Goal: Task Accomplishment & Management: Manage account settings

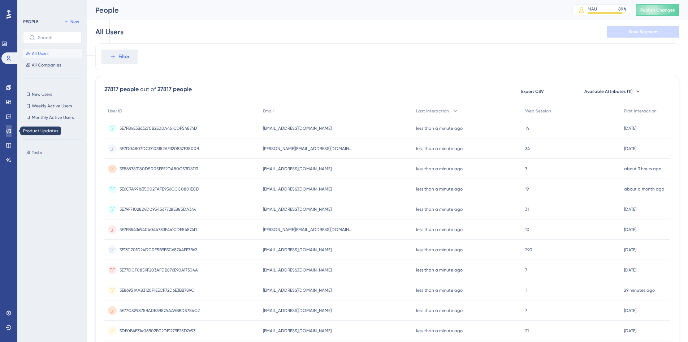
click at [9, 133] on icon at bounding box center [9, 131] width 6 height 6
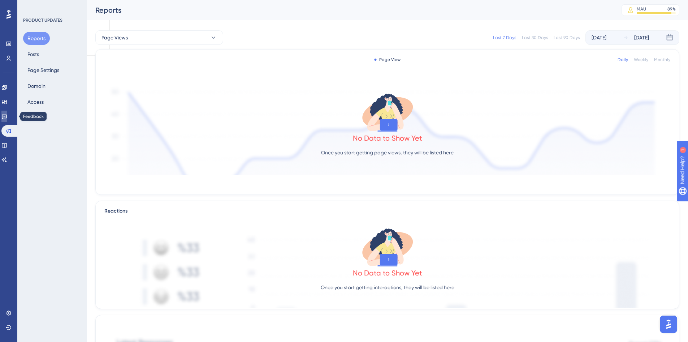
click at [7, 119] on icon at bounding box center [4, 116] width 6 height 6
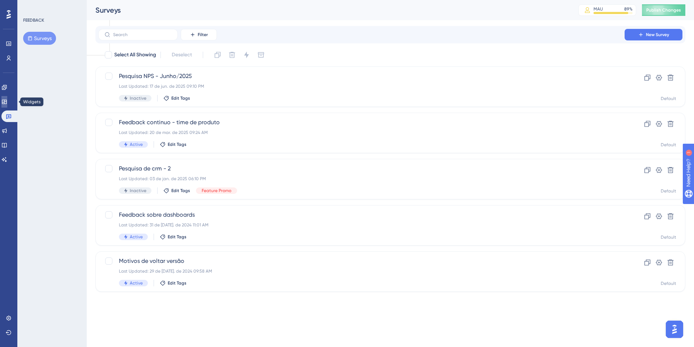
click at [7, 101] on icon at bounding box center [4, 102] width 5 height 4
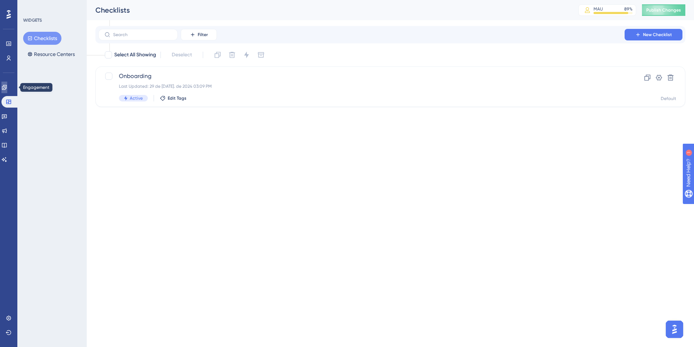
click at [7, 88] on link at bounding box center [4, 88] width 6 height 12
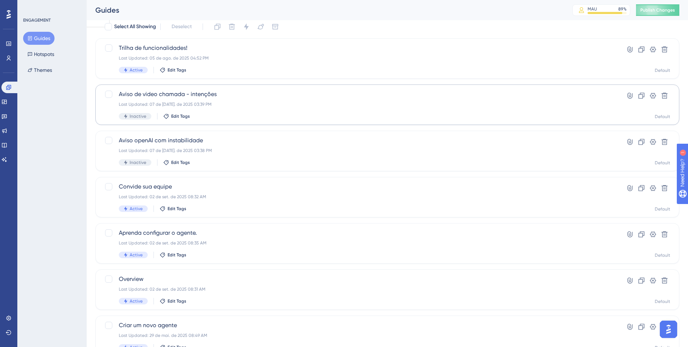
scroll to position [43, 0]
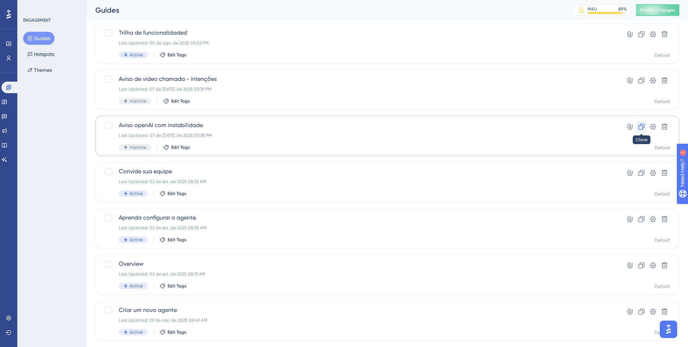
click at [644, 127] on icon at bounding box center [641, 126] width 7 height 7
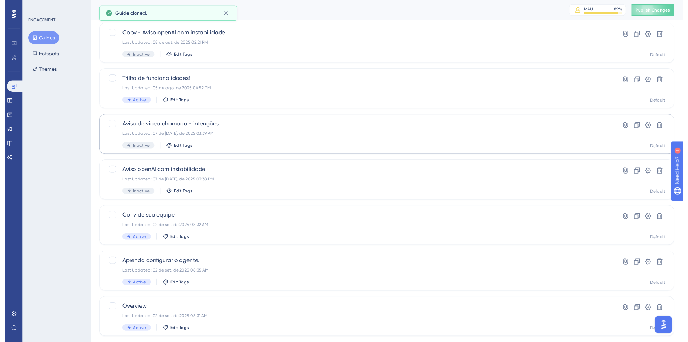
scroll to position [0, 0]
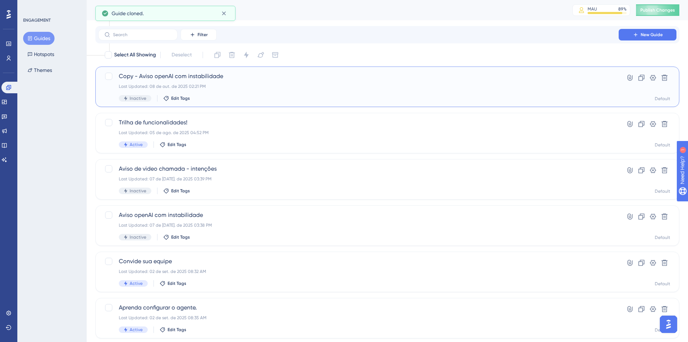
click at [297, 79] on span "Copy - Aviso openAI com instabilidade" at bounding box center [358, 76] width 479 height 9
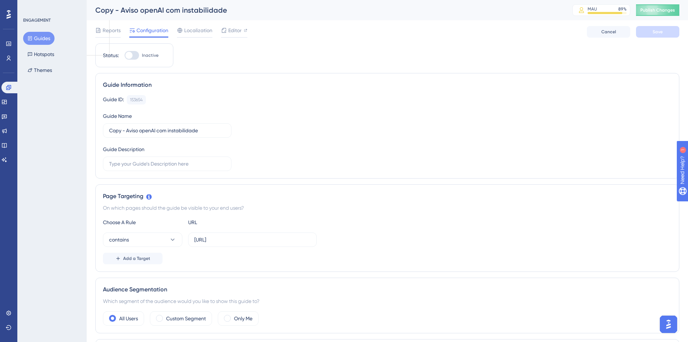
click at [156, 8] on div "Copy - Aviso openAI com instabilidade" at bounding box center [324, 10] width 459 height 10
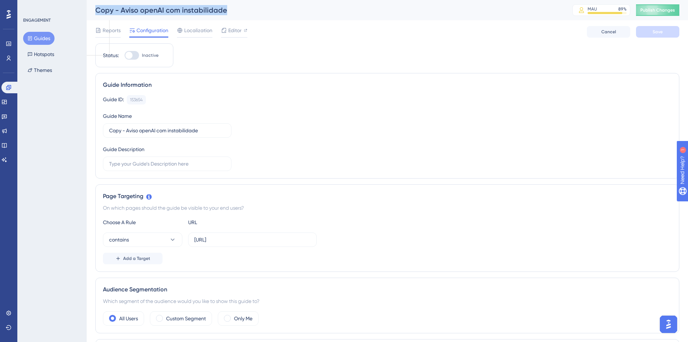
click at [156, 8] on div "Copy - Aviso openAI com instabilidade" at bounding box center [324, 10] width 459 height 10
click at [150, 129] on input "Copy - Aviso openAI com instabilidade" at bounding box center [167, 130] width 116 height 8
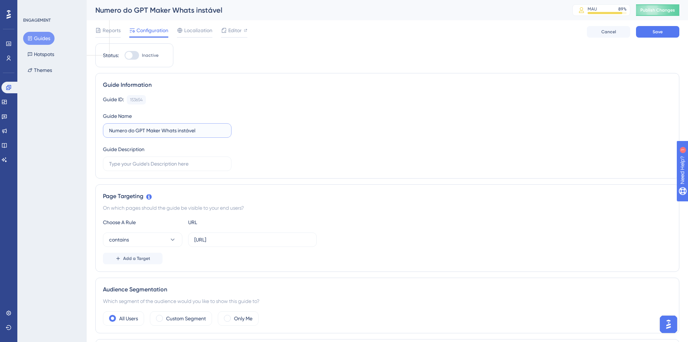
type input "Numero do GPT Maker Whats instável"
click at [361, 128] on div "Guide ID: 153654 Copy Guide Name Numero do GPT Maker Whats instável Guide Descr…" at bounding box center [387, 133] width 569 height 76
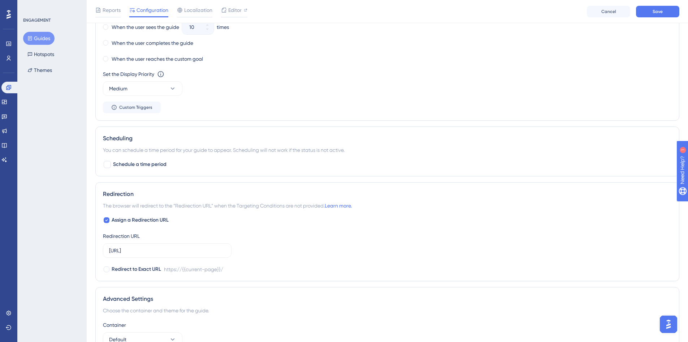
scroll to position [243, 0]
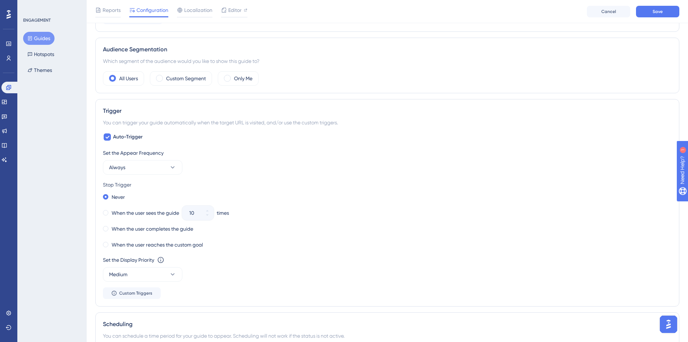
click at [267, 155] on div "Set the Appear Frequency" at bounding box center [387, 152] width 569 height 9
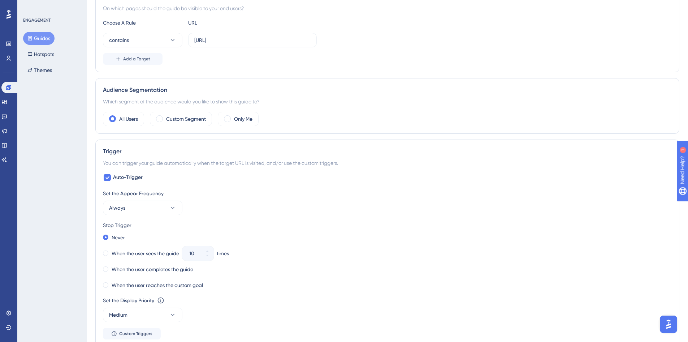
scroll to position [0, 0]
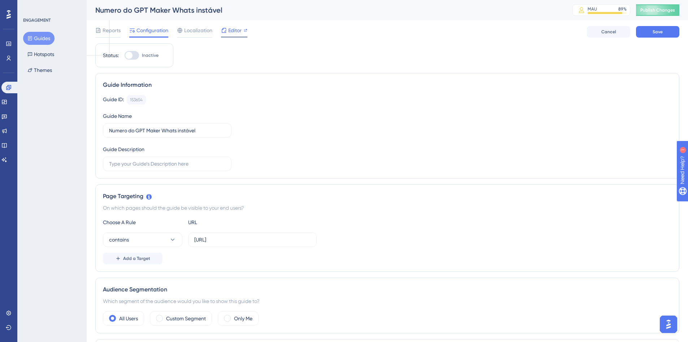
click at [238, 30] on span "Editor" at bounding box center [234, 30] width 13 height 9
click at [216, 129] on input "Copy - Aviso openAI com instabilidade" at bounding box center [167, 130] width 116 height 8
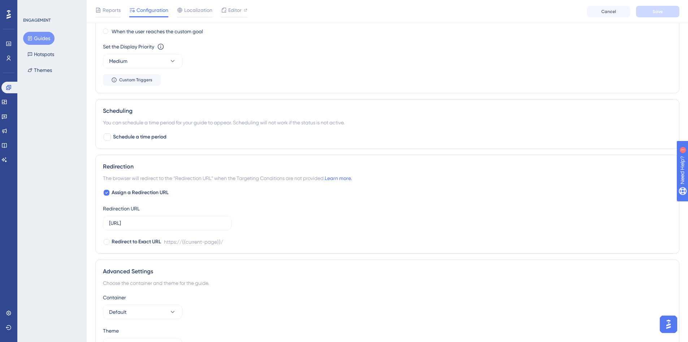
scroll to position [503, 0]
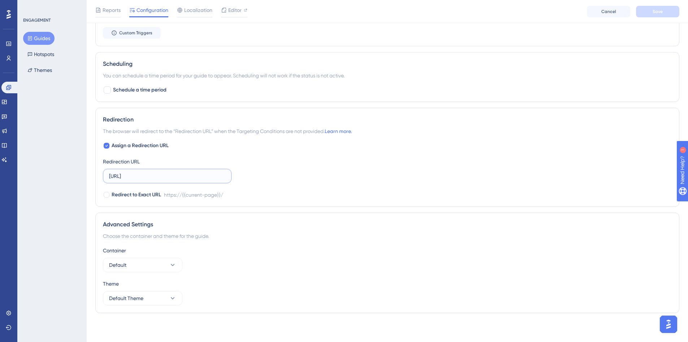
click at [195, 176] on input "[URL]" at bounding box center [167, 176] width 116 height 8
paste input "browse"
type input "[URL]"
click at [319, 182] on div "Assign a Redirection URL Redirection URL [URL] Redirect to Exact URL https://{{…" at bounding box center [387, 170] width 569 height 58
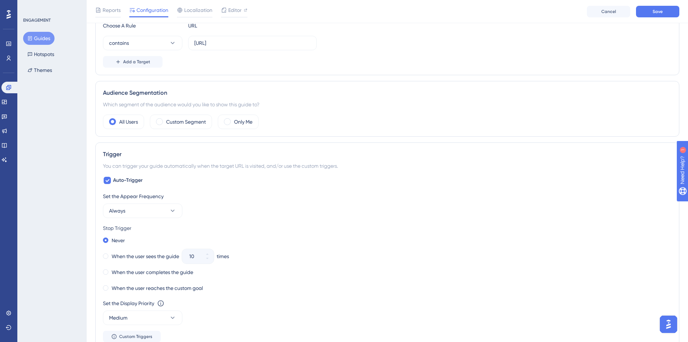
scroll to position [0, 0]
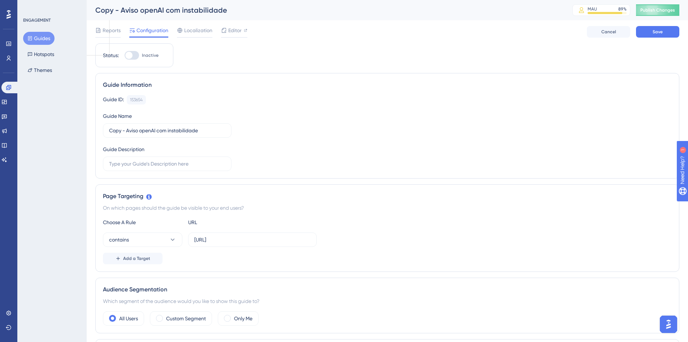
click at [214, 145] on div "Guide ID: 153654 Copy Guide Name Copy - Aviso openAI com instabilidade Guide De…" at bounding box center [387, 133] width 569 height 76
click at [214, 136] on label "Copy - Aviso openAI com instabilidade" at bounding box center [167, 130] width 129 height 14
click at [214, 134] on input "Copy - Aviso openAI com instabilidade" at bounding box center [167, 130] width 116 height 8
click at [212, 125] on label "Copy - Aviso openAI com instabilidade" at bounding box center [167, 130] width 129 height 14
click at [212, 126] on input "Copy - Aviso openAI com instabilidade" at bounding box center [167, 130] width 116 height 8
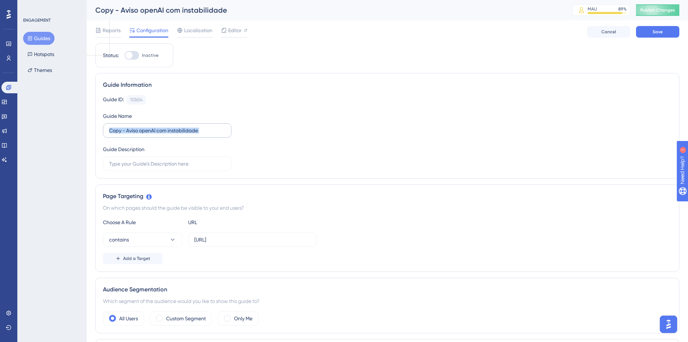
click at [212, 125] on label "Copy - Aviso openAI com instabilidade" at bounding box center [167, 130] width 129 height 14
click at [212, 126] on input "Copy - Aviso openAI com instabilidade" at bounding box center [167, 130] width 116 height 8
click at [212, 125] on label "Copy - Aviso openAI com instabilidade" at bounding box center [167, 130] width 129 height 14
click at [212, 126] on input "Copy - Aviso openAI com instabilidade" at bounding box center [167, 130] width 116 height 8
click at [204, 136] on label "Copy - Aviso openAI com instabilidade" at bounding box center [167, 130] width 129 height 14
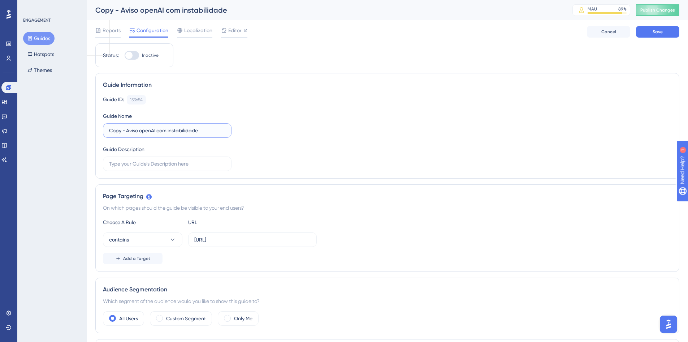
click at [204, 134] on input "Copy - Aviso openAI com instabilidade" at bounding box center [167, 130] width 116 height 8
click at [204, 136] on label "Copy - Aviso openAI com instabilidade" at bounding box center [167, 130] width 129 height 14
click at [204, 134] on input "Copy - Aviso openAI com instabilidade" at bounding box center [167, 130] width 116 height 8
click at [204, 136] on label "Copy - Aviso openAI com instabilidade" at bounding box center [167, 130] width 129 height 14
click at [204, 134] on input "Copy - Aviso openAI com instabilidade" at bounding box center [167, 130] width 116 height 8
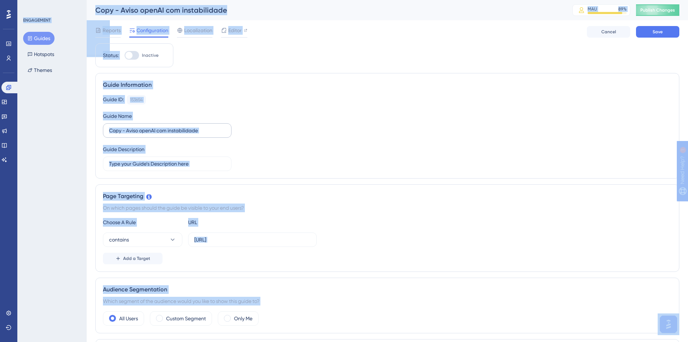
click at [204, 136] on label "Copy - Aviso openAI com instabilidade" at bounding box center [167, 130] width 129 height 14
click at [204, 134] on input "Copy - Aviso openAI com instabilidade" at bounding box center [167, 130] width 116 height 8
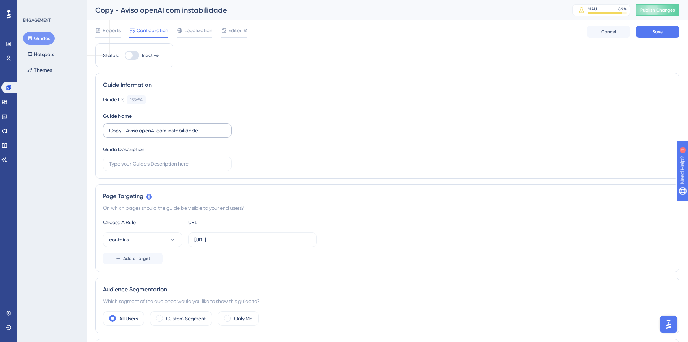
click at [204, 136] on label "Copy - Aviso openAI com instabilidade" at bounding box center [167, 130] width 129 height 14
click at [204, 134] on input "Copy - Aviso openAI com instabilidade" at bounding box center [167, 130] width 116 height 8
click at [204, 136] on label "Copy - Aviso openAI com instabilidade" at bounding box center [167, 130] width 129 height 14
click at [204, 134] on input "Copy - Aviso openAI com instabilidade" at bounding box center [167, 130] width 116 height 8
click at [172, 125] on label "Copy - Aviso openAI com instabilidade" at bounding box center [167, 130] width 129 height 14
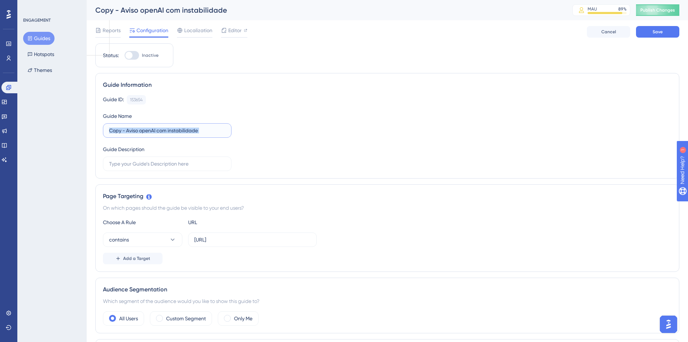
click at [172, 126] on input "Copy - Aviso openAI com instabilidade" at bounding box center [167, 130] width 116 height 8
click at [172, 125] on label "Copy - Aviso openAI com instabilidade" at bounding box center [167, 130] width 129 height 14
click at [172, 126] on input "Copy - Aviso openAI com instabilidade" at bounding box center [167, 130] width 116 height 8
click at [168, 129] on input "Copy - Aviso openAI com instabilidade" at bounding box center [167, 130] width 116 height 8
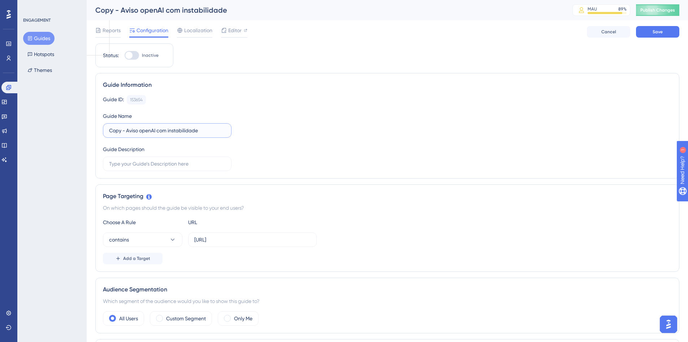
click at [168, 129] on input "Copy - Aviso openAI com instabilidade" at bounding box center [167, 130] width 116 height 8
type input "Numero do GPT Maker banido"
click at [261, 112] on div "Guide ID: 153654 Copy Guide Name Numero do GPT Maker banido Guide Description" at bounding box center [387, 133] width 569 height 76
click at [199, 28] on span "Localization" at bounding box center [198, 30] width 28 height 9
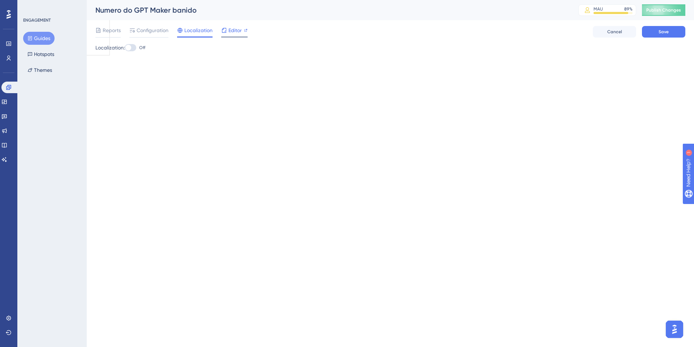
click at [226, 28] on icon at bounding box center [224, 30] width 6 height 6
click at [155, 39] on div "Reports Configuration Localization Editor Cancel Save" at bounding box center [390, 31] width 590 height 23
click at [159, 32] on span "Configuration" at bounding box center [153, 30] width 32 height 9
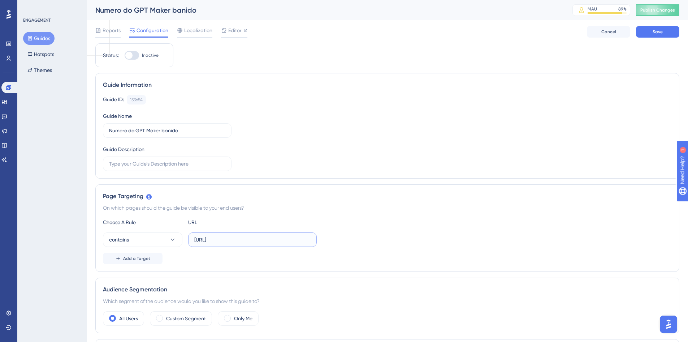
click at [285, 236] on input "[URL]" at bounding box center [252, 240] width 116 height 8
click at [251, 236] on input "[URL]" at bounding box center [252, 240] width 116 height 8
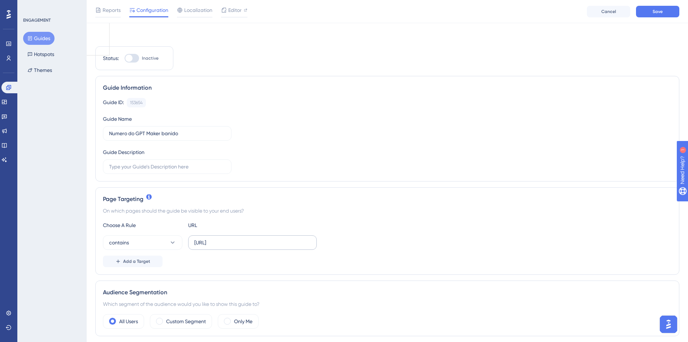
scroll to position [87, 0]
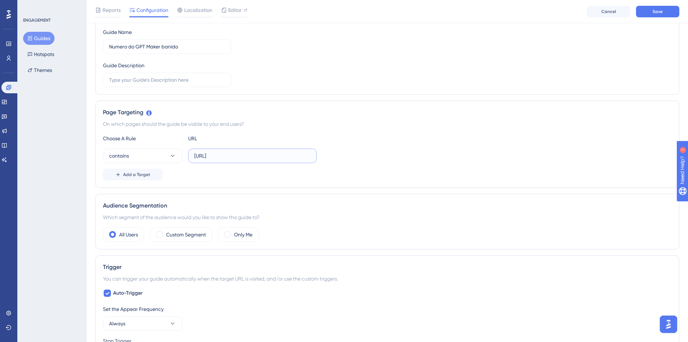
click at [276, 158] on input "[URL]" at bounding box center [252, 156] width 116 height 8
paste input "browse"
type input "[URL]"
click at [388, 152] on div "contains [URL]" at bounding box center [387, 155] width 569 height 14
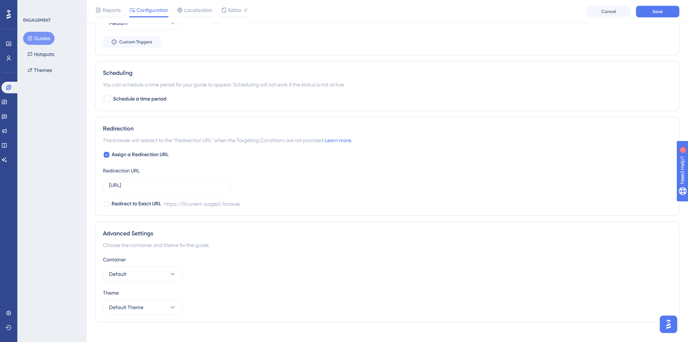
scroll to position [503, 0]
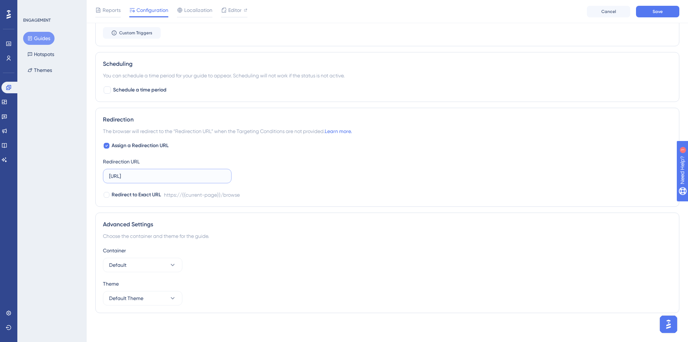
click at [217, 178] on input "[URL]" at bounding box center [167, 176] width 116 height 8
type input "[URL]"
click at [357, 181] on div "Assign a Redirection URL Redirection URL [URL] Redirect to Exact URL https://{{…" at bounding box center [387, 170] width 569 height 58
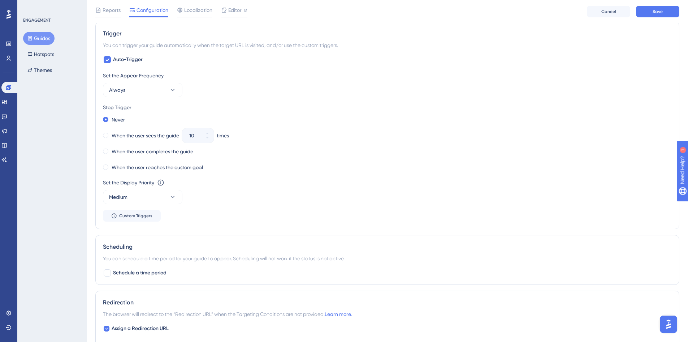
scroll to position [286, 0]
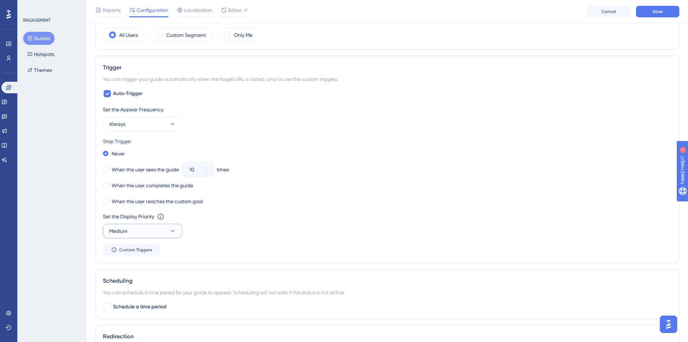
click at [159, 232] on button "Medium" at bounding box center [142, 231] width 79 height 14
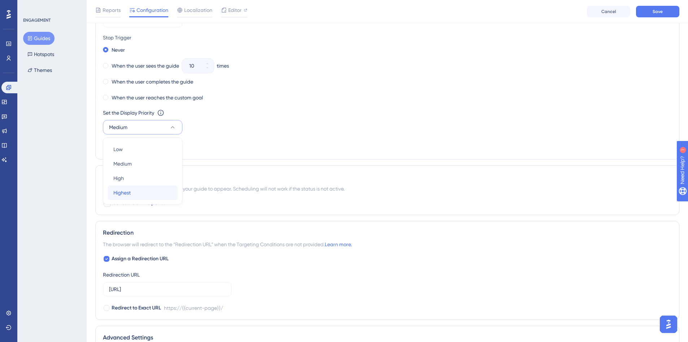
click at [140, 191] on div "Highest Highest" at bounding box center [142, 192] width 59 height 14
click at [357, 157] on div "Trigger You can trigger your guide automatically when the target URL is visited…" at bounding box center [387, 55] width 584 height 207
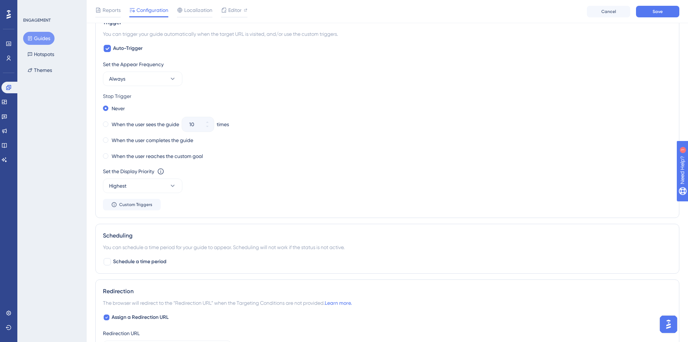
scroll to position [260, 0]
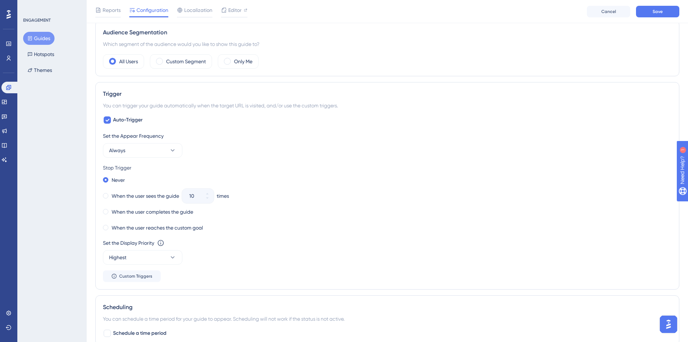
click at [345, 231] on div "When the user reaches the custom goal" at bounding box center [387, 228] width 569 height 10
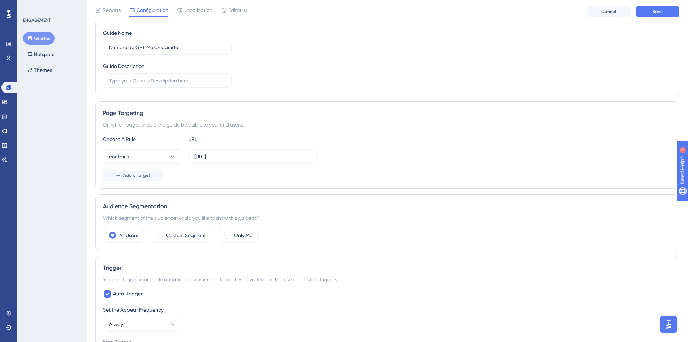
scroll to position [0, 0]
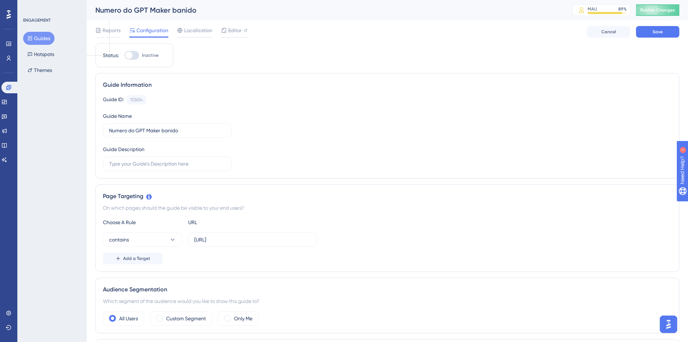
click at [391, 78] on div "Guide Information Guide ID: 153654 Copy Guide Name Numero do GPT Maker banido G…" at bounding box center [387, 125] width 584 height 105
click at [668, 33] on button "Save" at bounding box center [657, 32] width 43 height 12
click at [141, 53] on label "Inactive" at bounding box center [142, 55] width 34 height 9
click at [125, 55] on input "Inactive" at bounding box center [124, 55] width 0 height 0
checkbox input "true"
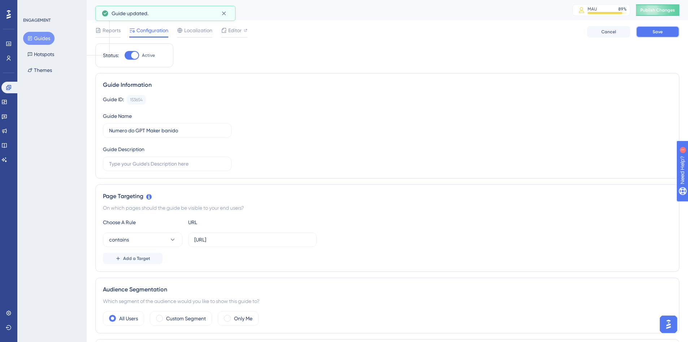
click at [664, 35] on button "Save" at bounding box center [657, 32] width 43 height 12
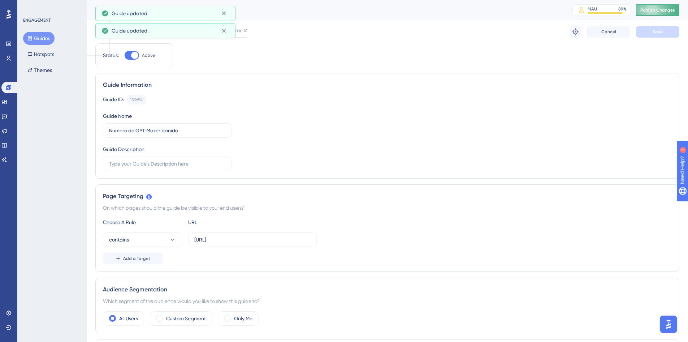
click at [675, 11] on span "Publish Changes" at bounding box center [658, 10] width 35 height 6
